Goal: Task Accomplishment & Management: Manage account settings

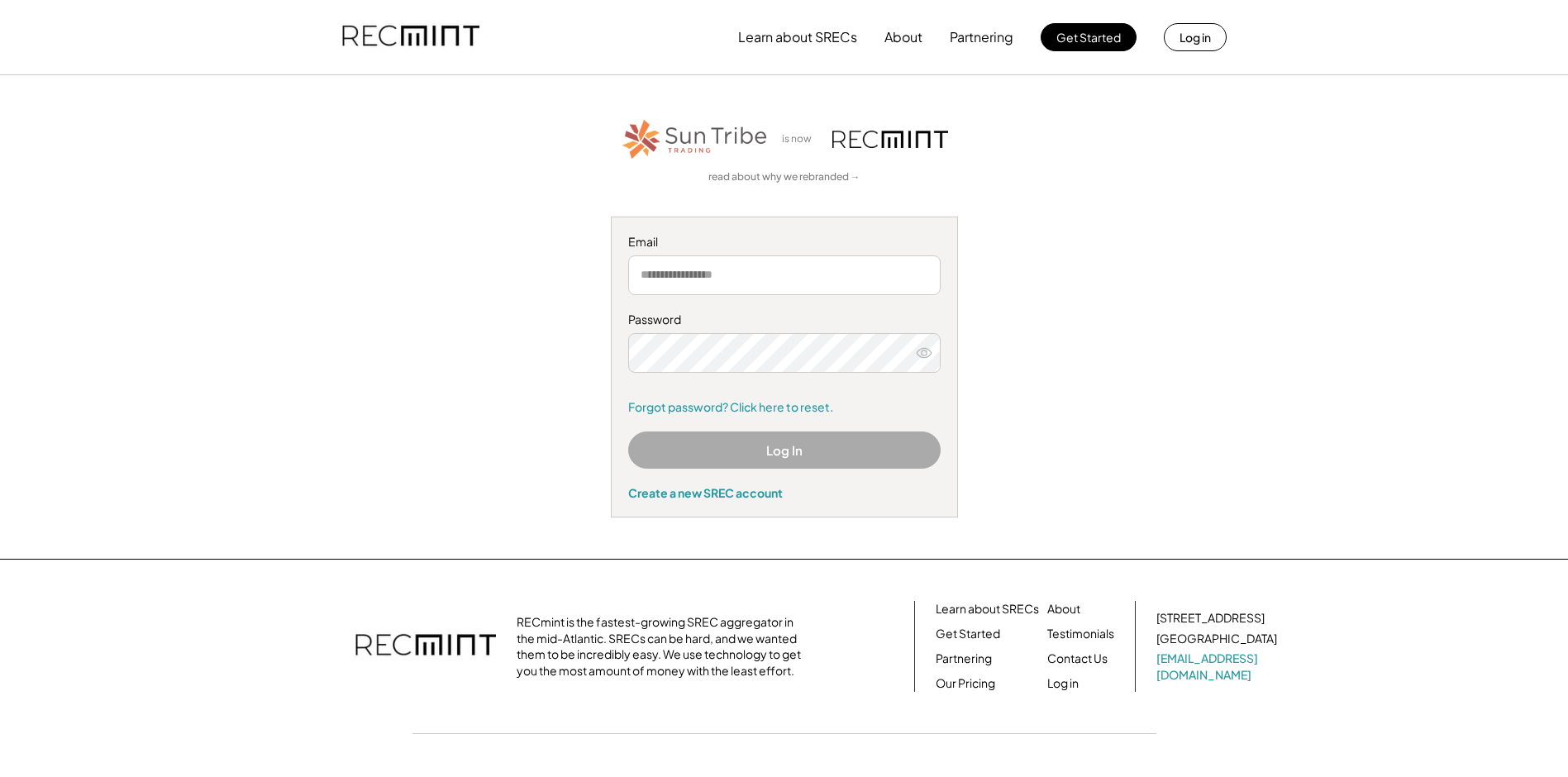
click at [872, 308] on div "Email Password Forgot password? Click here to reset." at bounding box center [784, 324] width 313 height 181
click at [872, 273] on input "email" at bounding box center [784, 274] width 313 height 39
type input "**********"
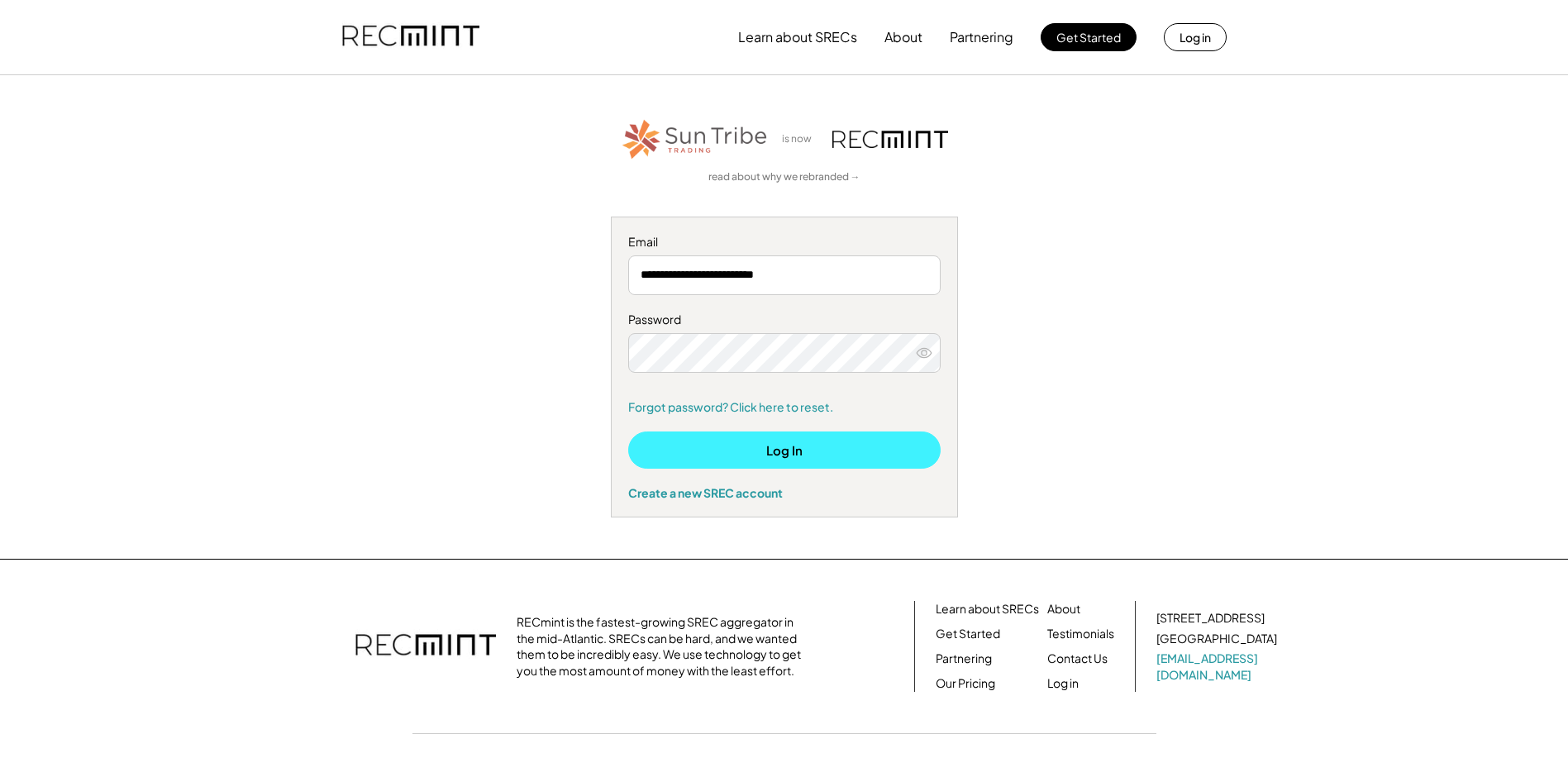
drag, startPoint x: 854, startPoint y: 457, endPoint x: 852, endPoint y: 465, distance: 8.2
click at [852, 465] on button "Log In" at bounding box center [784, 450] width 313 height 38
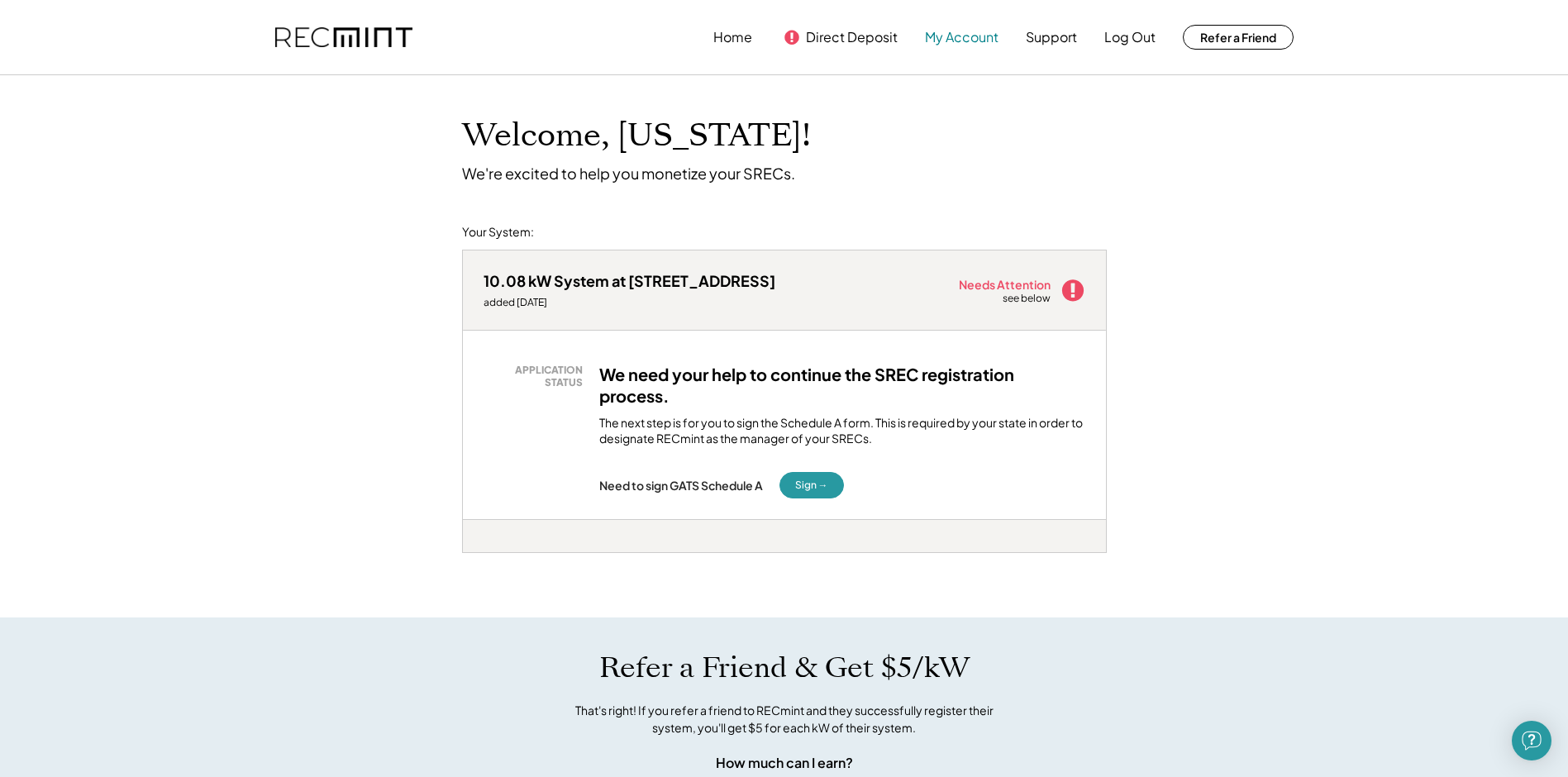
click at [957, 41] on button "My Account" at bounding box center [961, 38] width 73 height 33
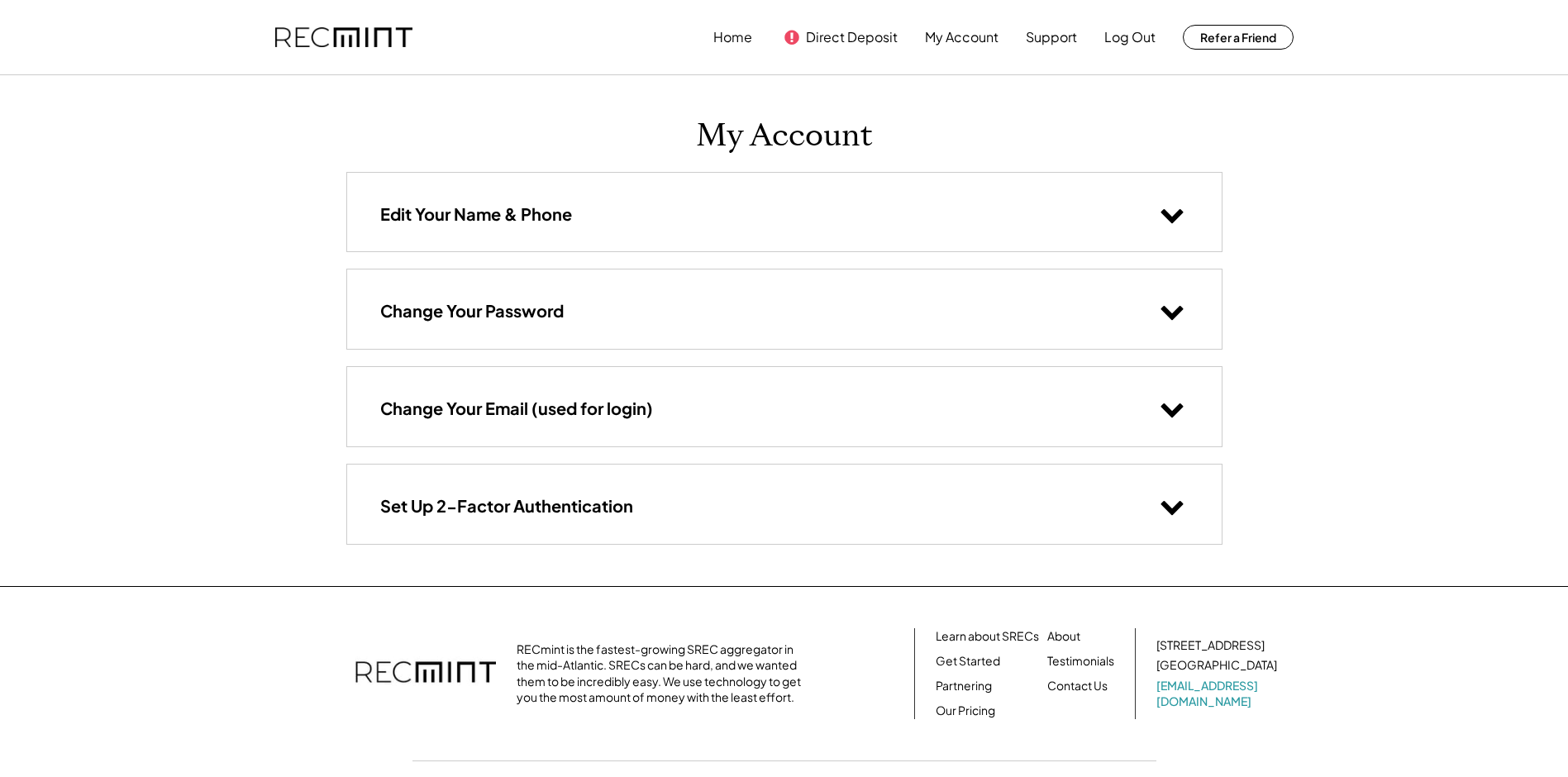
click at [1110, 217] on div "Edit Your Name & Phone" at bounding box center [784, 212] width 874 height 79
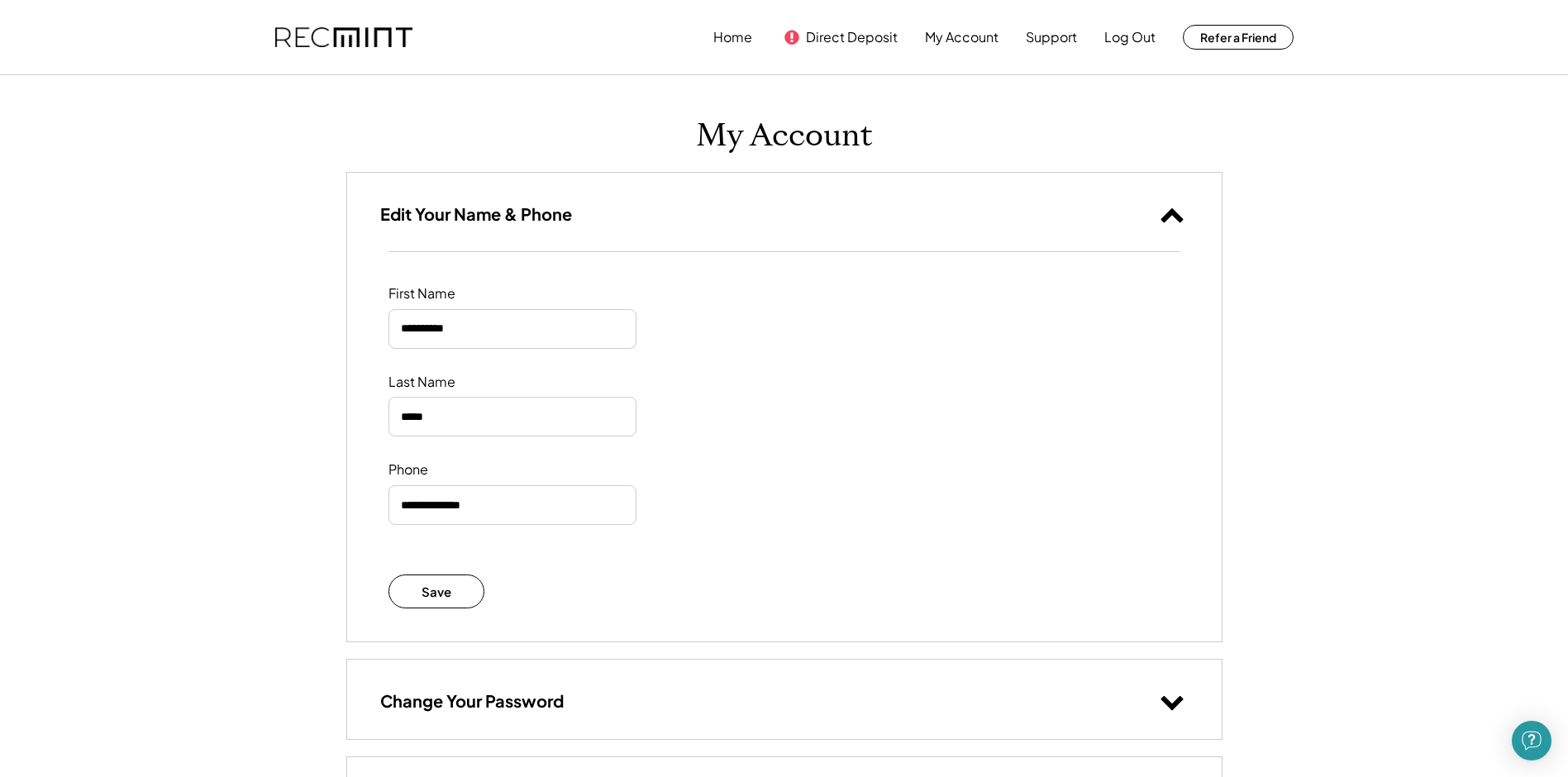
click at [1098, 218] on div "Edit Your Name & Phone" at bounding box center [784, 212] width 874 height 79
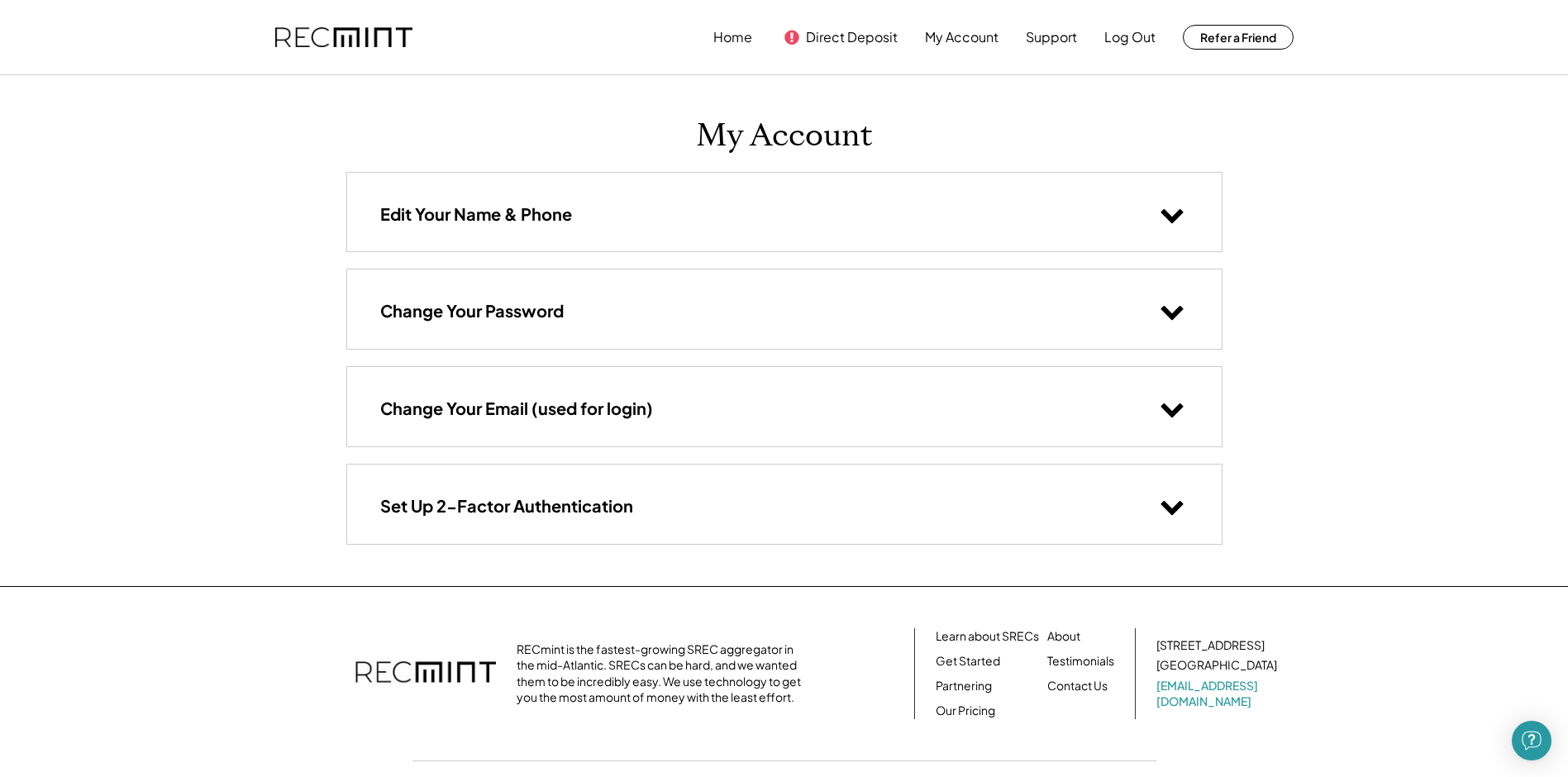
click at [1169, 502] on icon at bounding box center [1172, 505] width 24 height 24
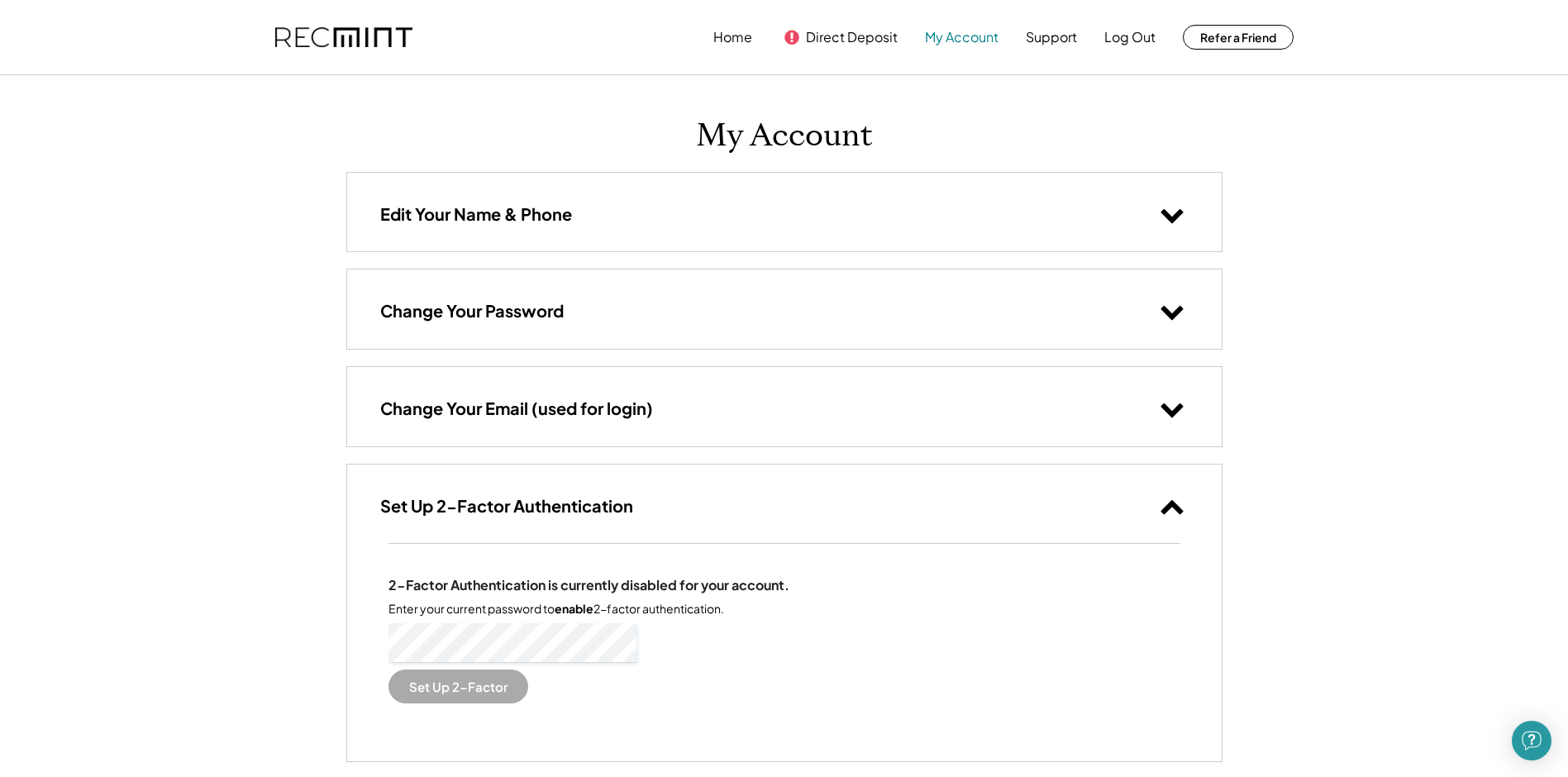
click at [964, 50] on button "My Account" at bounding box center [961, 38] width 73 height 33
click at [966, 43] on button "My Account" at bounding box center [961, 38] width 73 height 33
click at [884, 42] on button "Direct Deposit" at bounding box center [851, 38] width 92 height 33
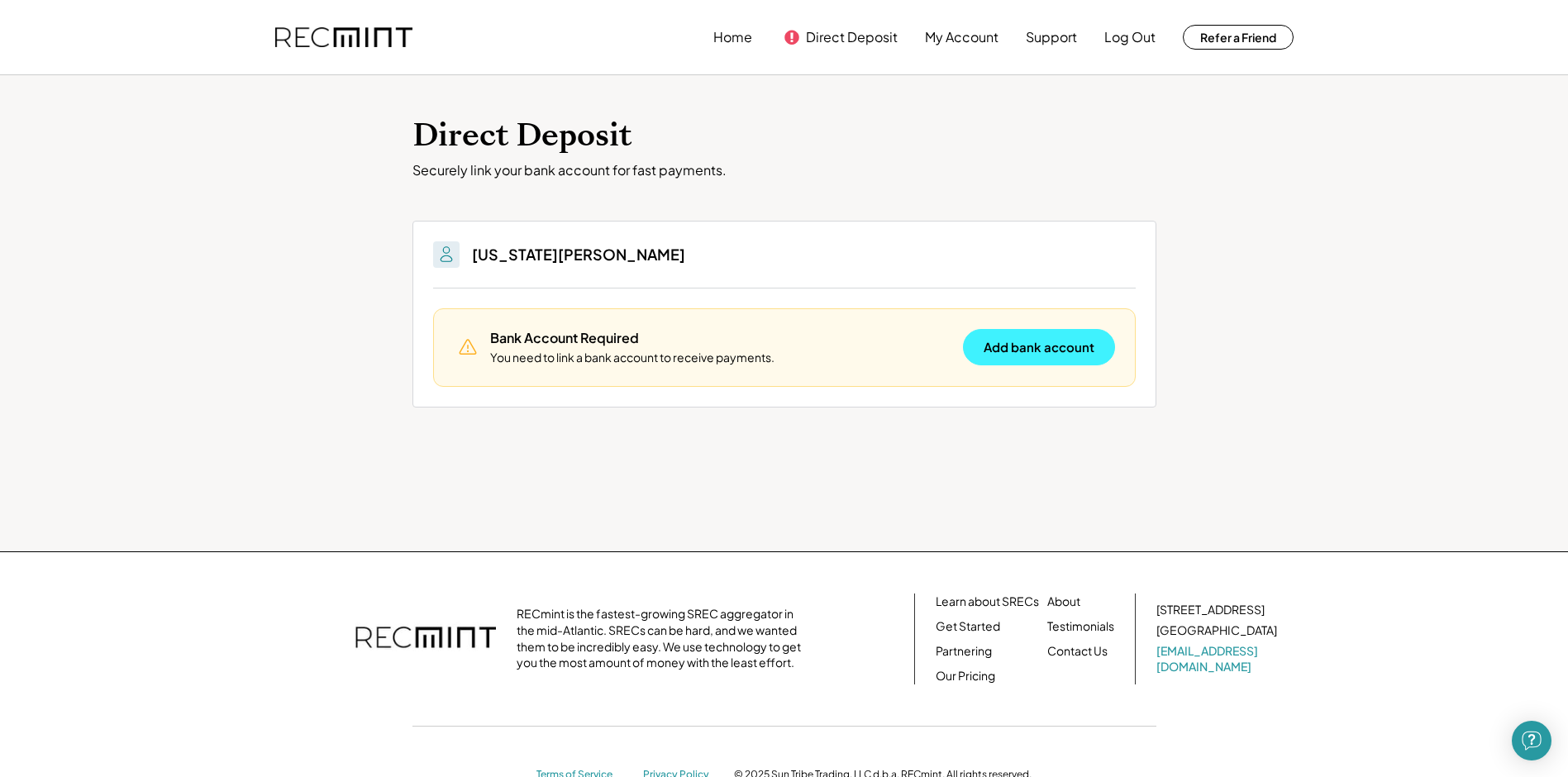
click at [1013, 345] on button "Add bank account" at bounding box center [1039, 347] width 152 height 37
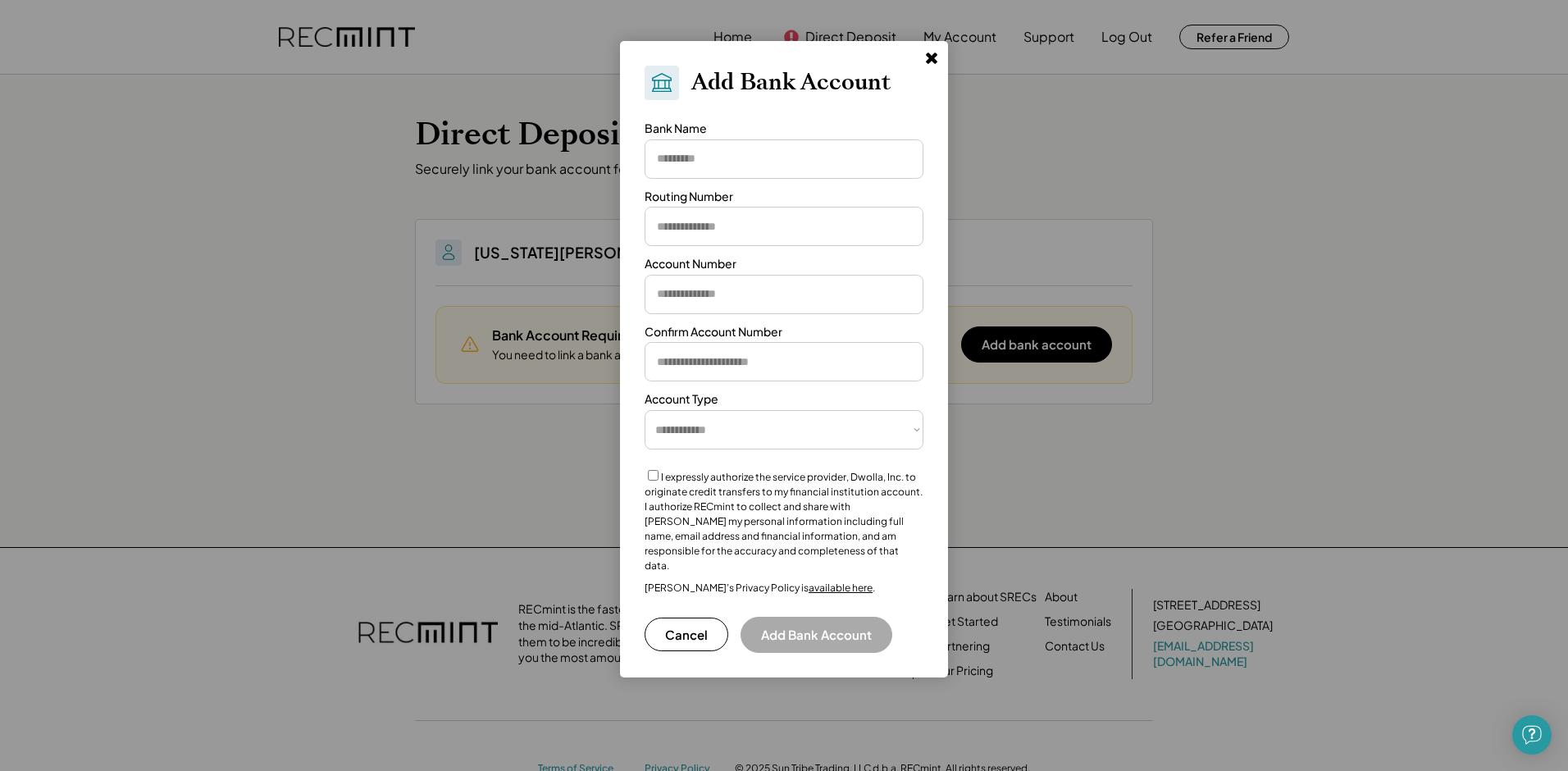
click at [936, 68] on button at bounding box center [931, 57] width 24 height 24
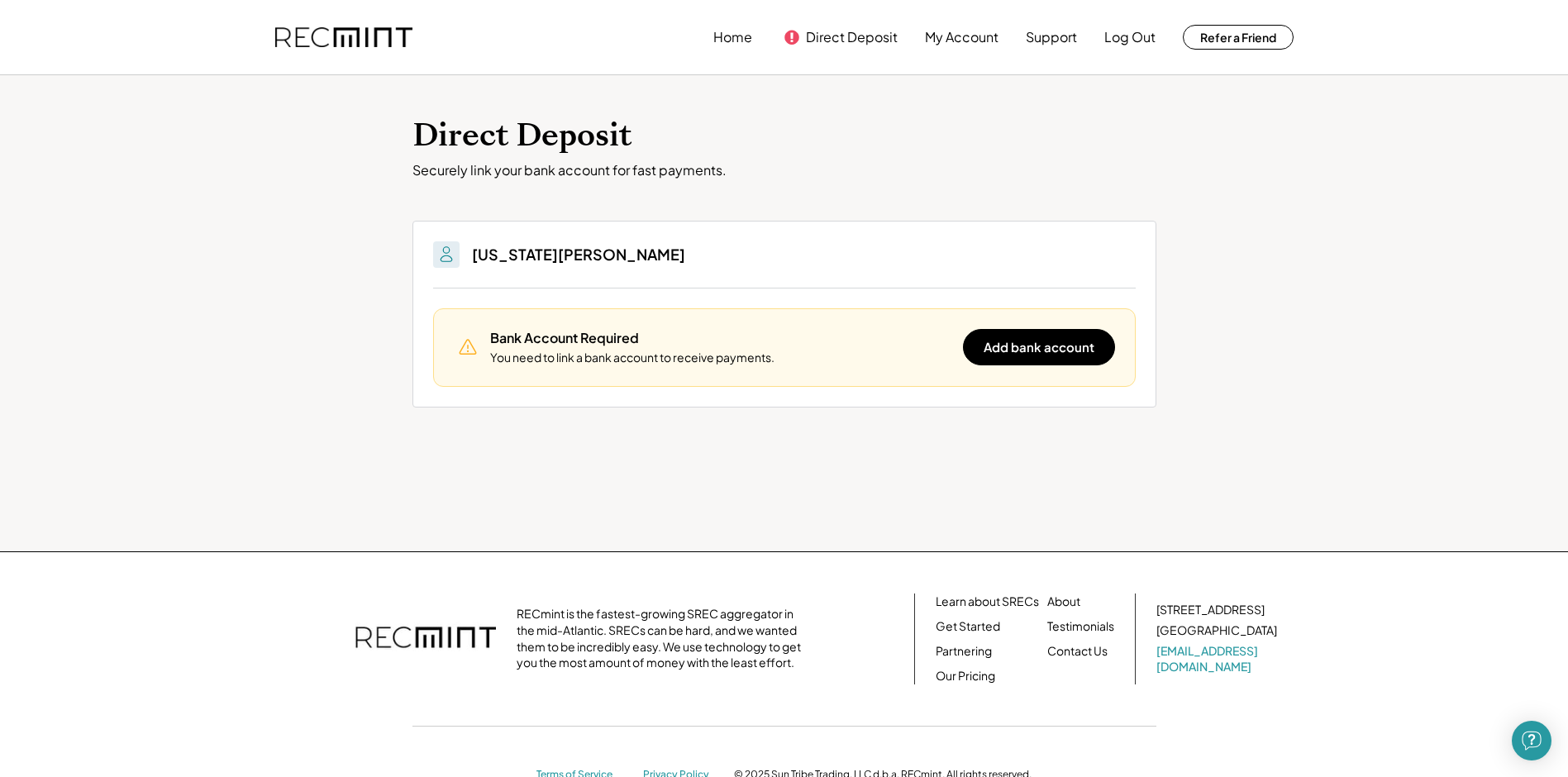
click at [752, 39] on div "Home Direct Deposit My Account Support Log Out Refer a Friend" at bounding box center [1003, 38] width 580 height 33
click at [739, 37] on button "Home" at bounding box center [732, 38] width 38 height 33
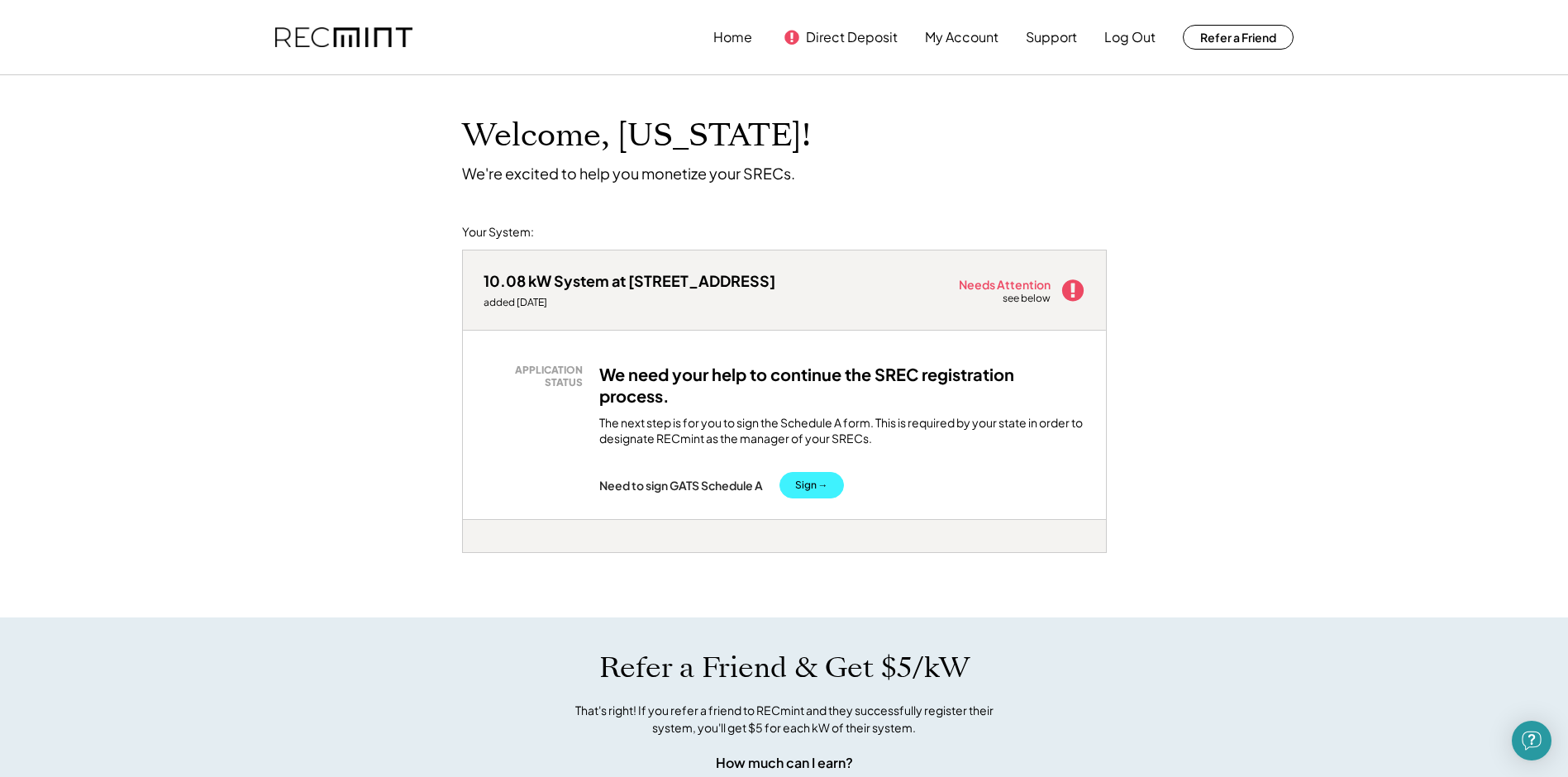
click at [796, 479] on button "Sign →" at bounding box center [812, 485] width 65 height 26
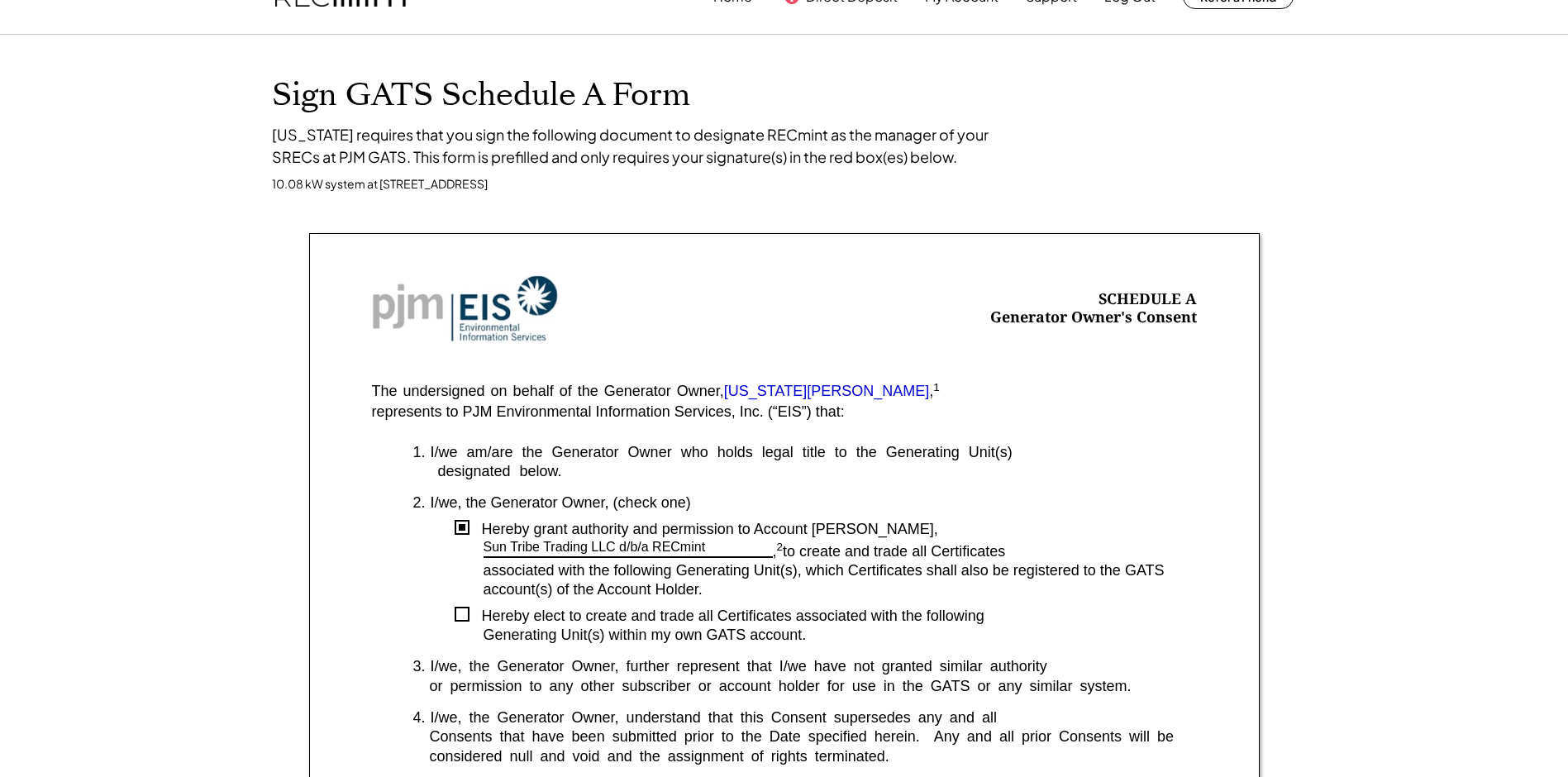
scroll to position [165, 0]
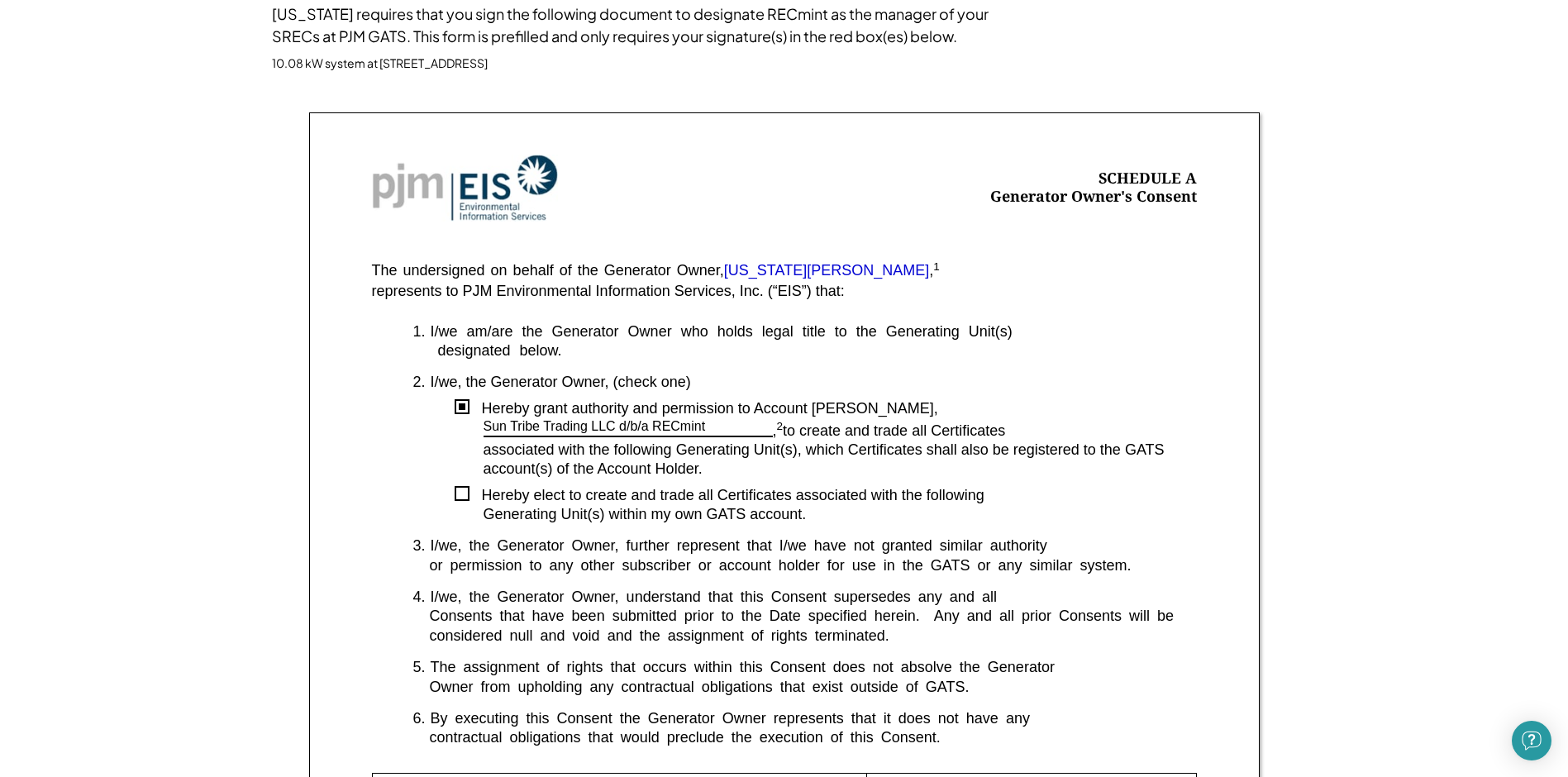
drag, startPoint x: 588, startPoint y: 496, endPoint x: 821, endPoint y: 515, distance: 233.8
click at [821, 515] on div "1. I/we am/are the Generator Owner who holds legal title to the Generating Unit…" at bounding box center [784, 547] width 825 height 450
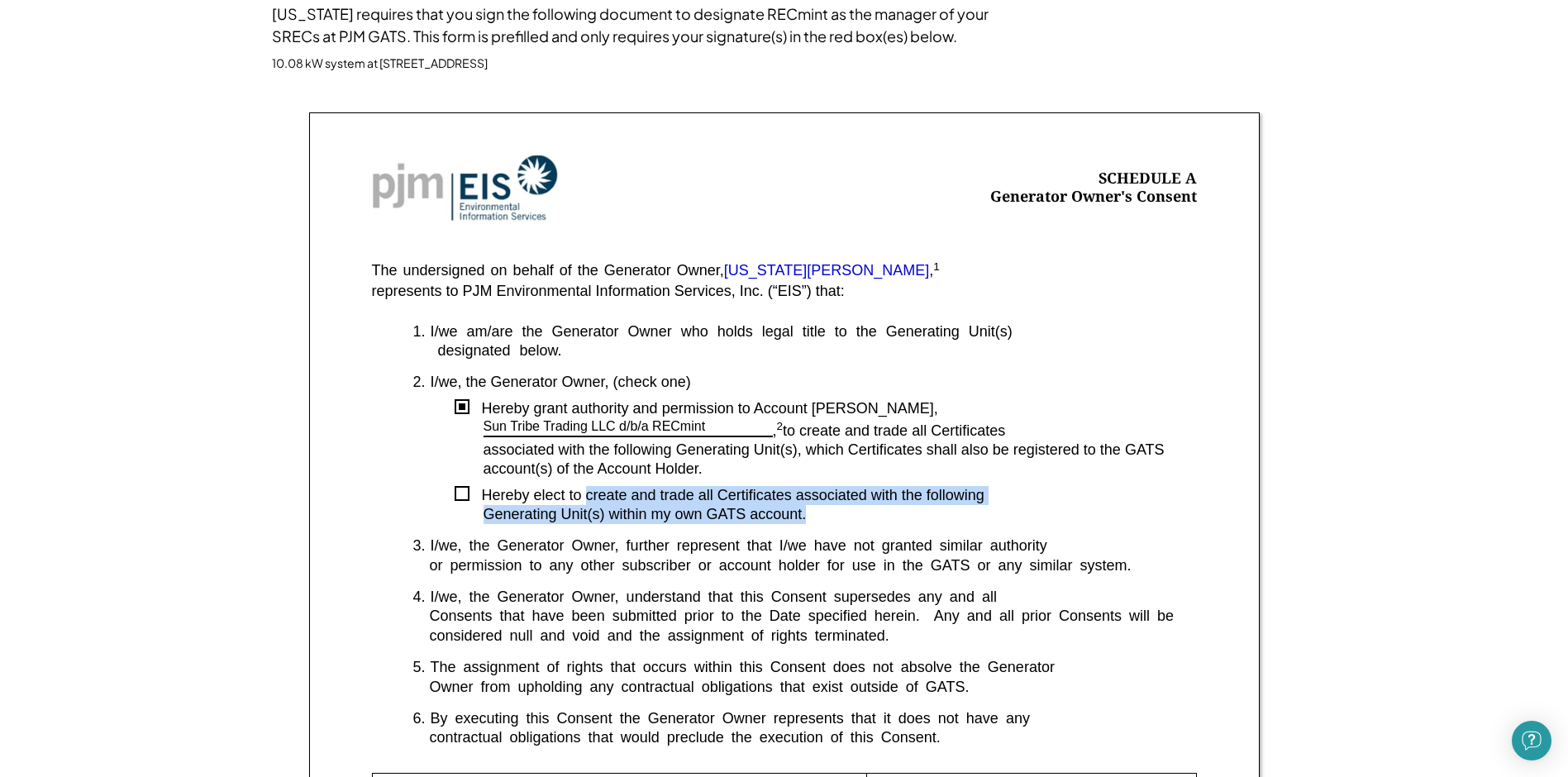
drag, startPoint x: 821, startPoint y: 515, endPoint x: 810, endPoint y: 507, distance: 13.6
click at [810, 507] on div "Generating Unit(s) within my own GATS account." at bounding box center [840, 514] width 713 height 19
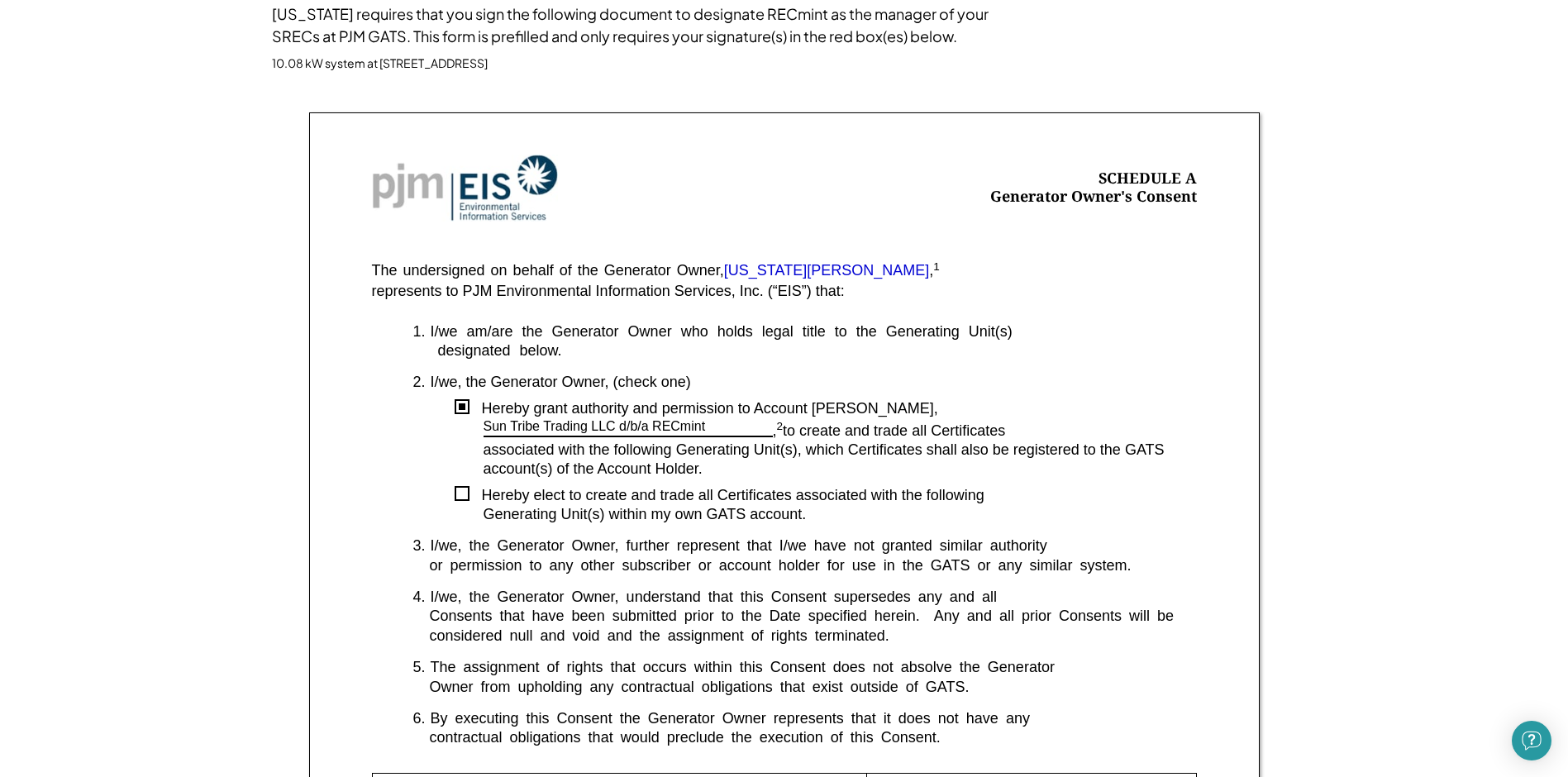
drag, startPoint x: 810, startPoint y: 507, endPoint x: 705, endPoint y: 508, distance: 105.0
click at [705, 508] on div "Generating Unit(s) within my own GATS account." at bounding box center [840, 514] width 713 height 19
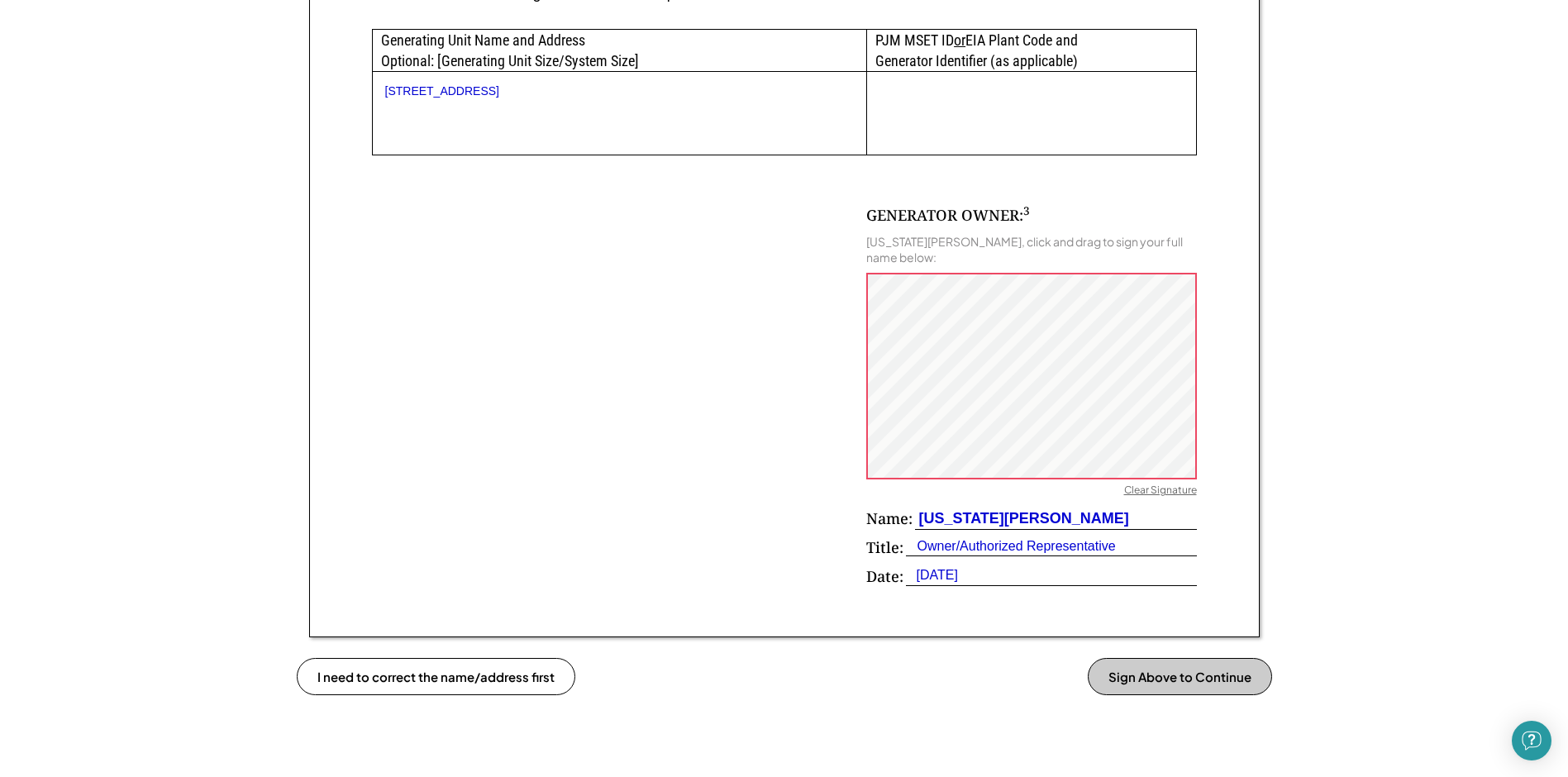
scroll to position [412, 0]
